Goal: Task Accomplishment & Management: Manage account settings

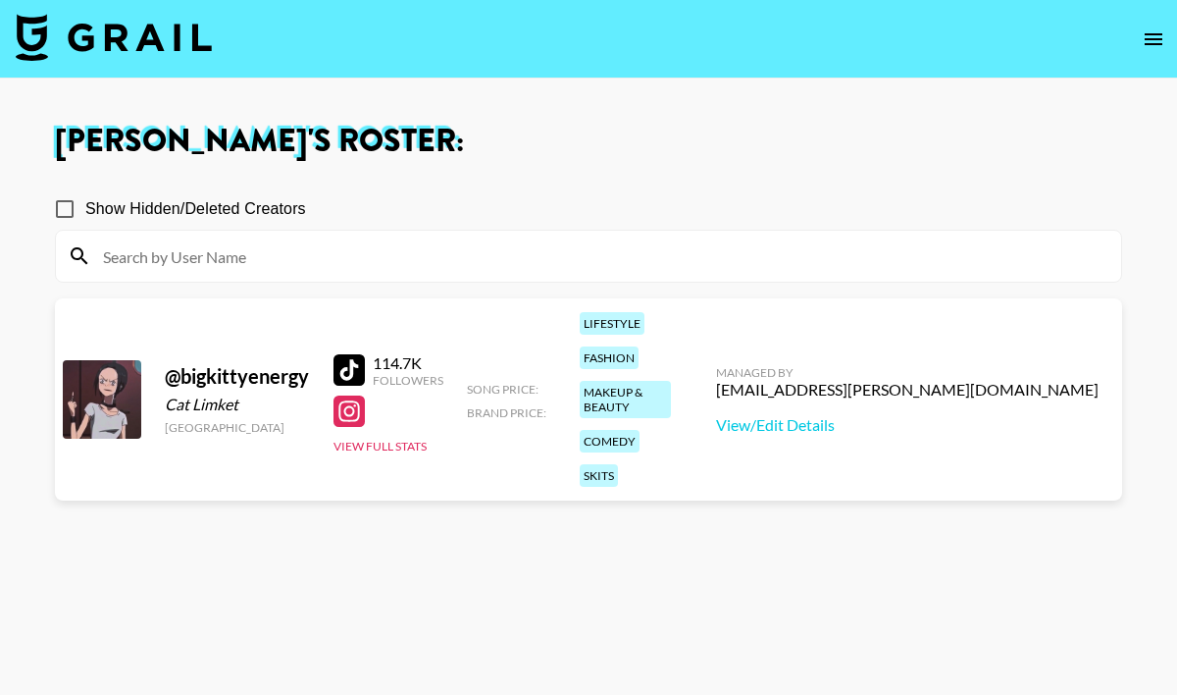
click at [114, 362] on div at bounding box center [102, 399] width 78 height 78
click at [98, 362] on div at bounding box center [102, 399] width 78 height 78
click at [245, 364] on div "@ bigkittyenergy" at bounding box center [237, 376] width 145 height 25
click at [928, 415] on link "View/Edit Details" at bounding box center [907, 425] width 383 height 20
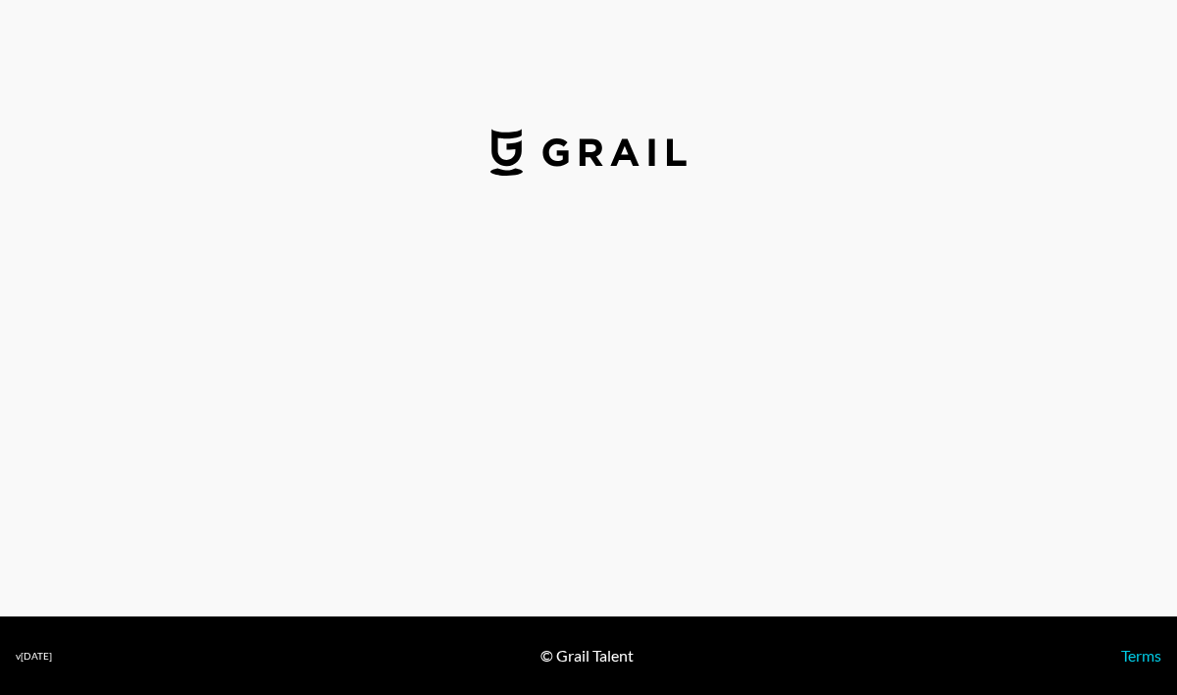
select select "USD"
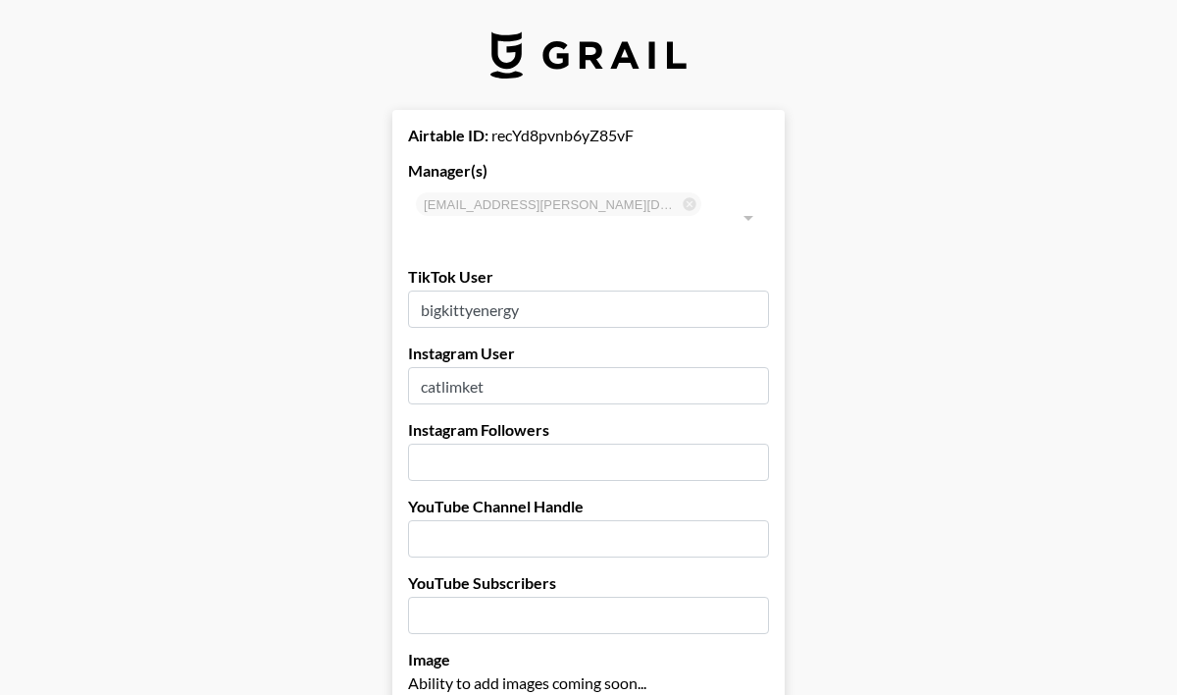
type input "[GEOGRAPHIC_DATA]"
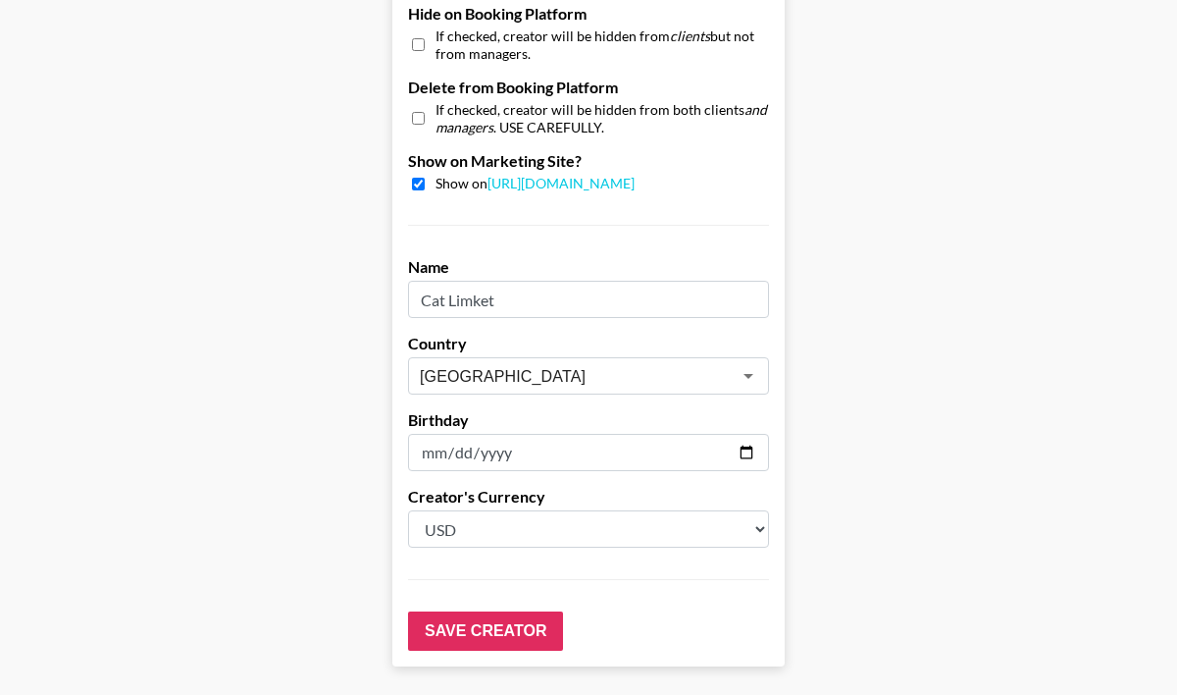
scroll to position [1908, 0]
